Goal: Communication & Community: Answer question/provide support

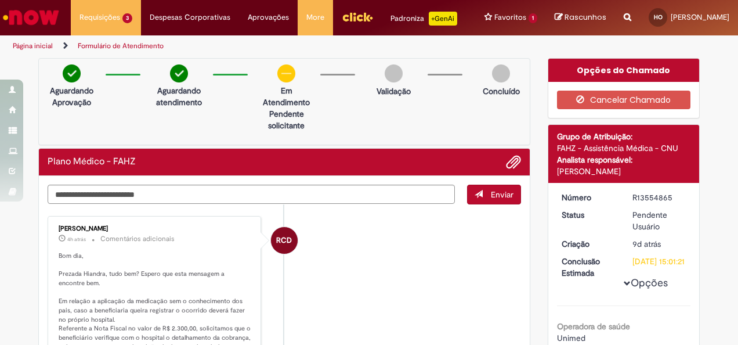
scroll to position [105, 0]
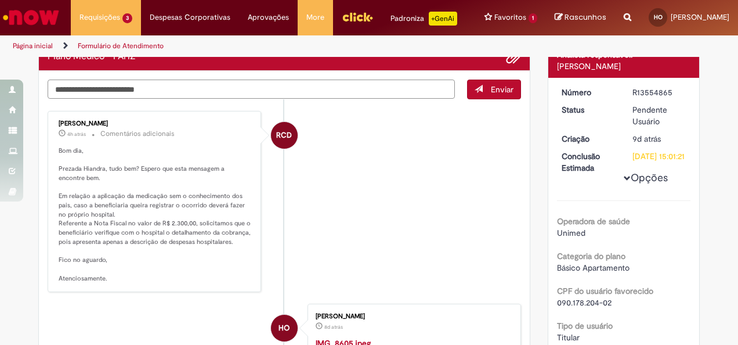
click at [156, 99] on textarea "Digite sua mensagem aqui..." at bounding box center [252, 89] width 408 height 19
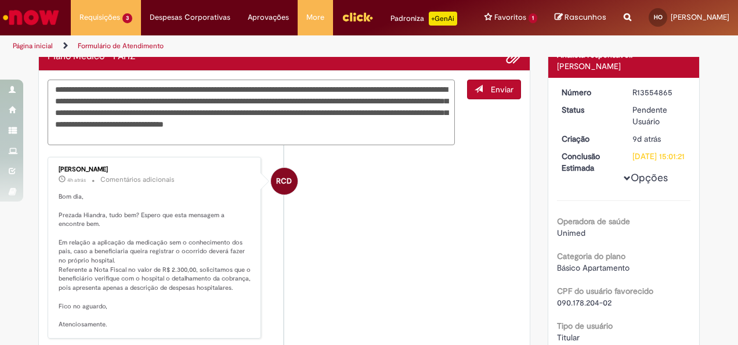
type textarea "**********"
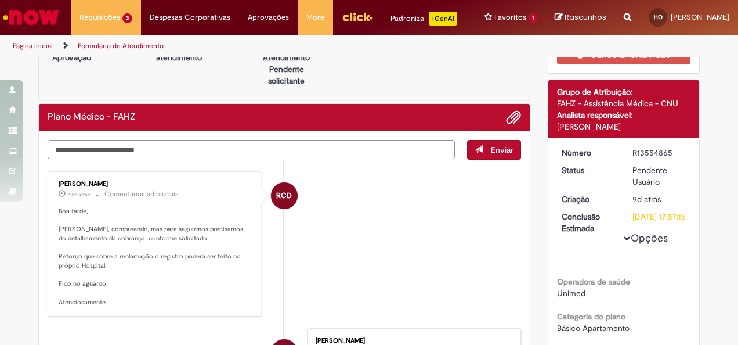
scroll to position [44, 0]
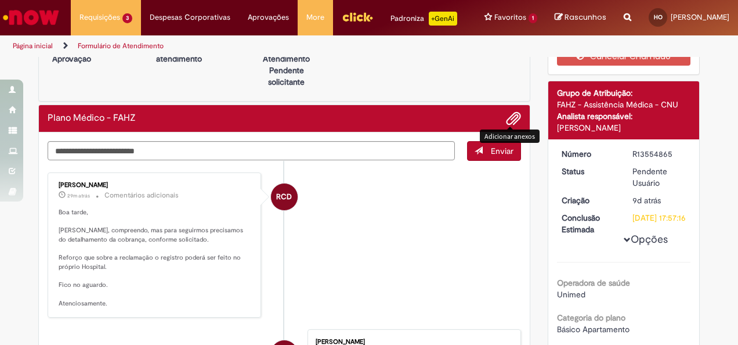
click at [511, 126] on span "Adicionar anexos" at bounding box center [514, 119] width 14 height 14
click at [318, 160] on textarea "Digite sua mensagem aqui..." at bounding box center [252, 150] width 408 height 19
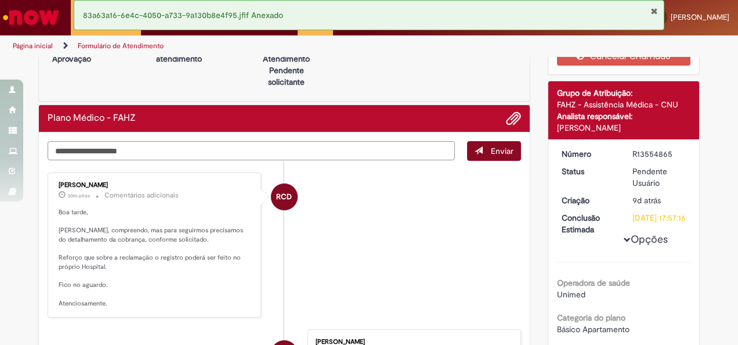
type textarea "**********"
click at [502, 161] on div "**********" at bounding box center [285, 151] width 474 height 20
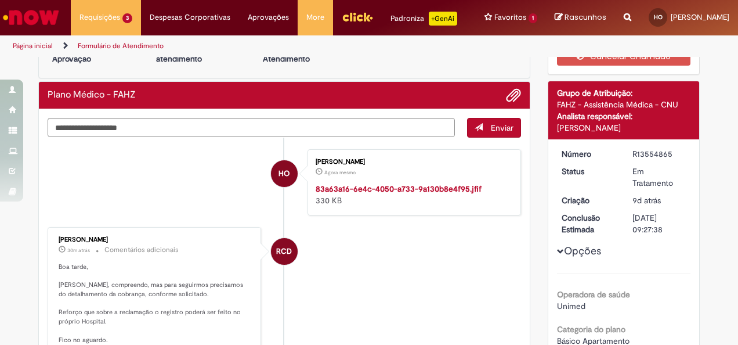
click at [491, 131] on span "Enviar" at bounding box center [502, 127] width 23 height 10
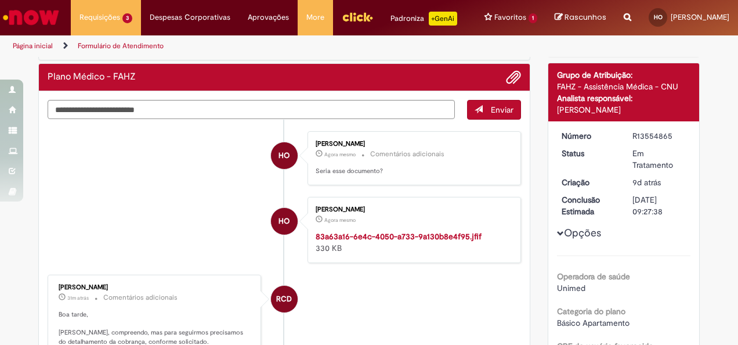
scroll to position [59, 0]
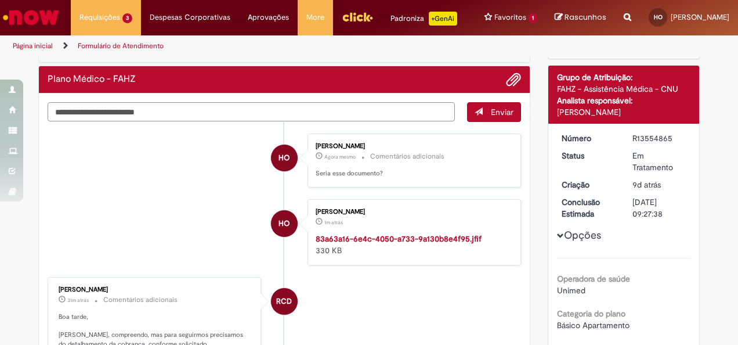
click at [261, 121] on textarea "Digite sua mensagem aqui..." at bounding box center [252, 111] width 408 height 19
type textarea "*"
click at [517, 87] on button "Adicionar anexos" at bounding box center [513, 79] width 15 height 15
click at [172, 121] on textarea "Digite sua mensagem aqui..." at bounding box center [252, 111] width 408 height 19
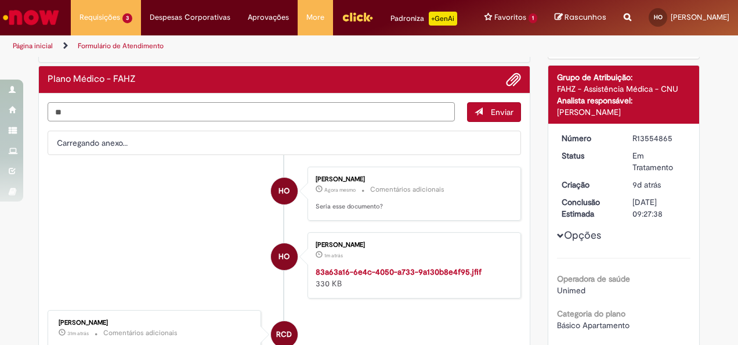
type textarea "*"
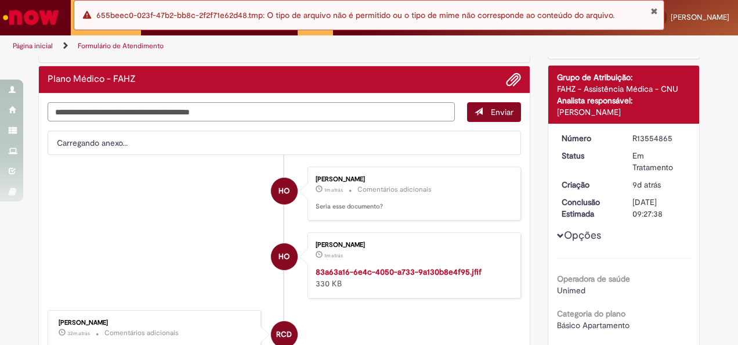
type textarea "**********"
click at [502, 117] on span "Enviar" at bounding box center [502, 112] width 23 height 10
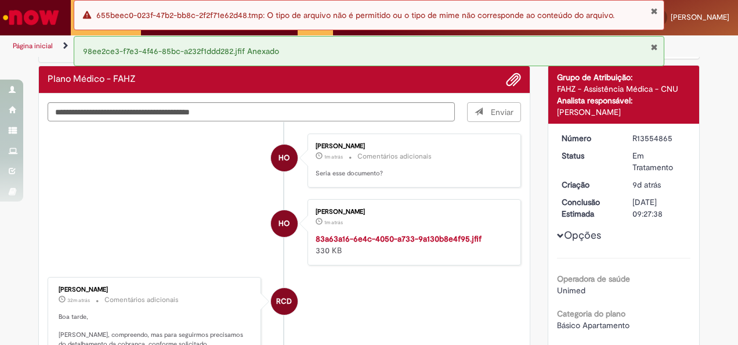
click at [655, 6] on button "Fechar Notificação" at bounding box center [655, 10] width 8 height 9
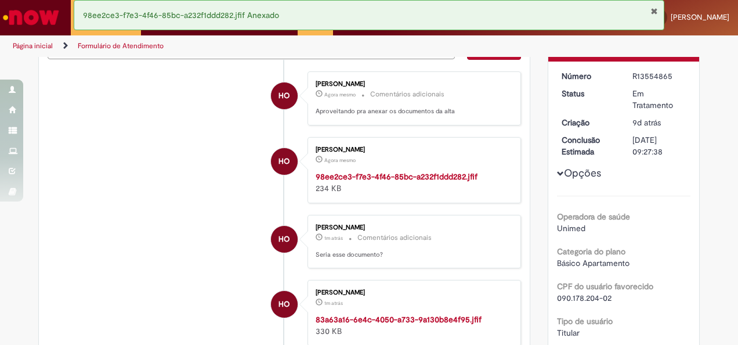
scroll to position [76, 0]
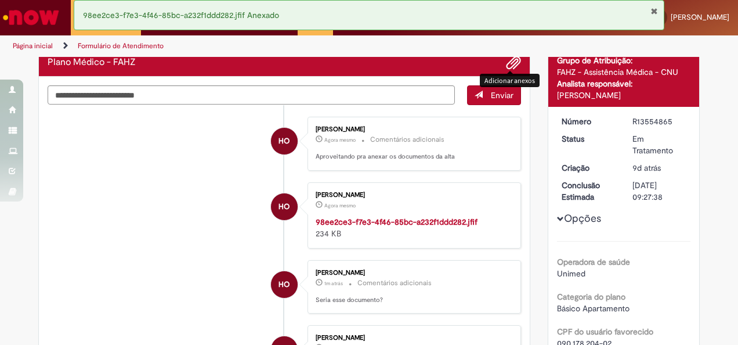
click at [509, 70] on span "Adicionar anexos" at bounding box center [514, 63] width 14 height 14
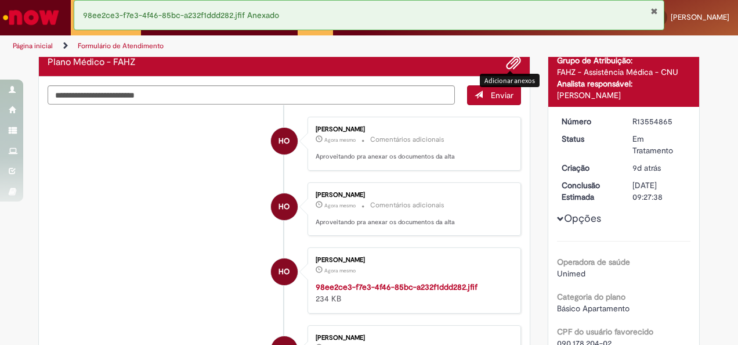
click at [507, 68] on span "Adicionar anexos" at bounding box center [514, 63] width 14 height 14
